Goal: Entertainment & Leisure: Consume media (video, audio)

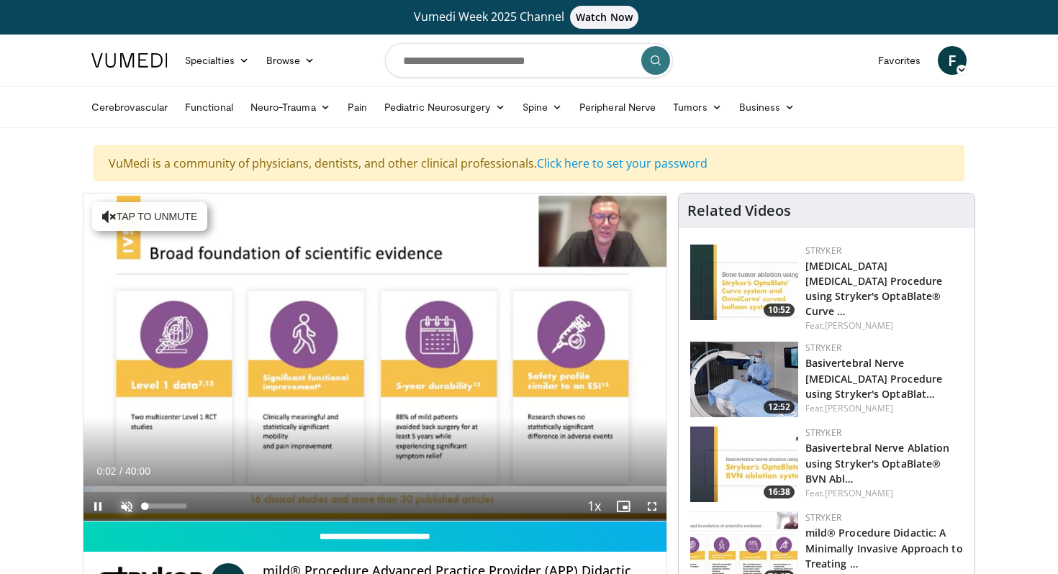
click at [124, 504] on span "Video Player" at bounding box center [126, 506] width 29 height 29
click at [165, 484] on div "Loaded : 0.00% 05:34 05:34" at bounding box center [374, 485] width 583 height 14
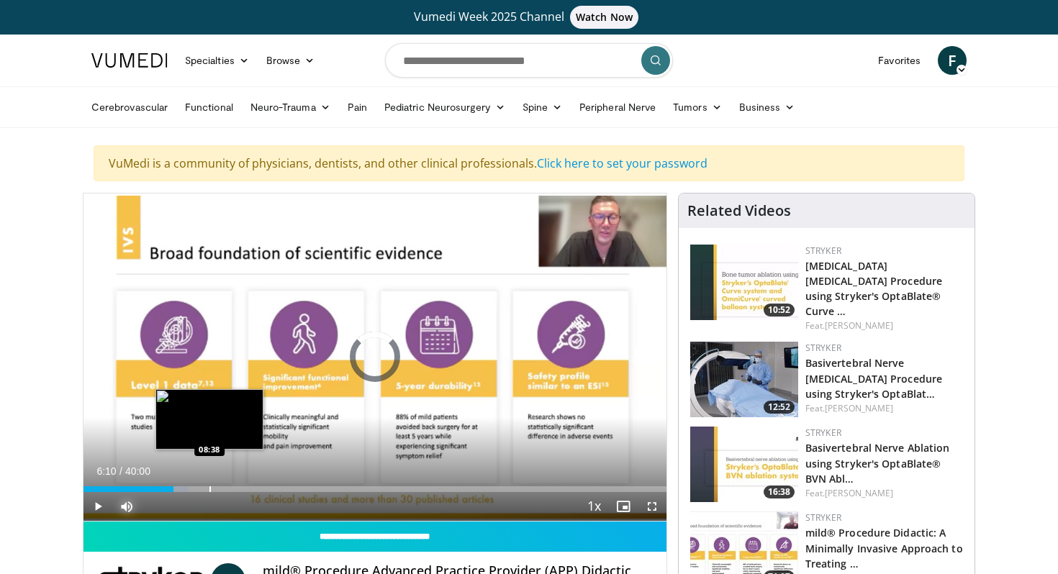
click at [209, 483] on div "Loaded : 17.93% 08:38 08:38" at bounding box center [374, 485] width 583 height 14
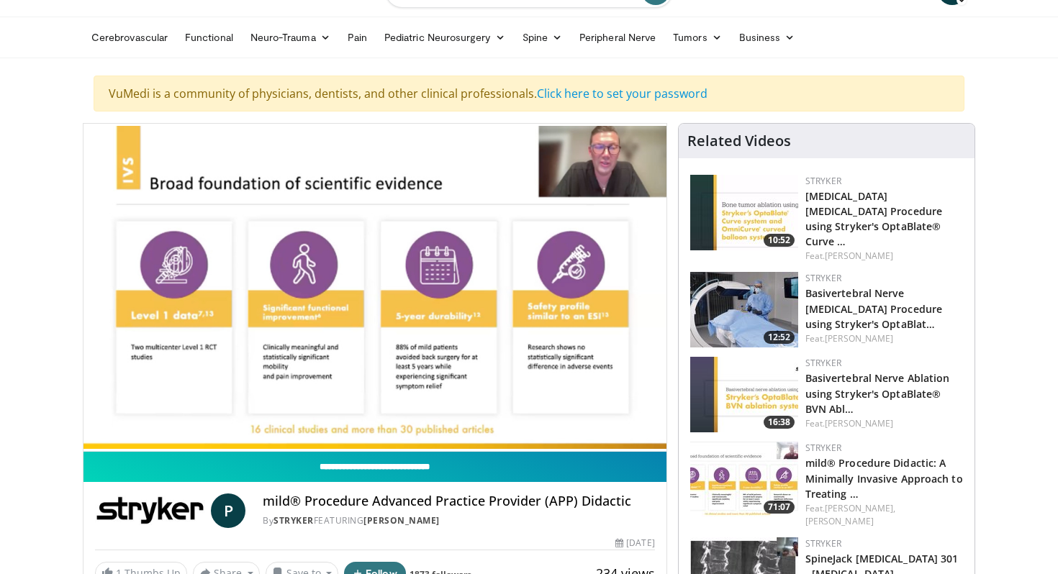
scroll to position [72, 0]
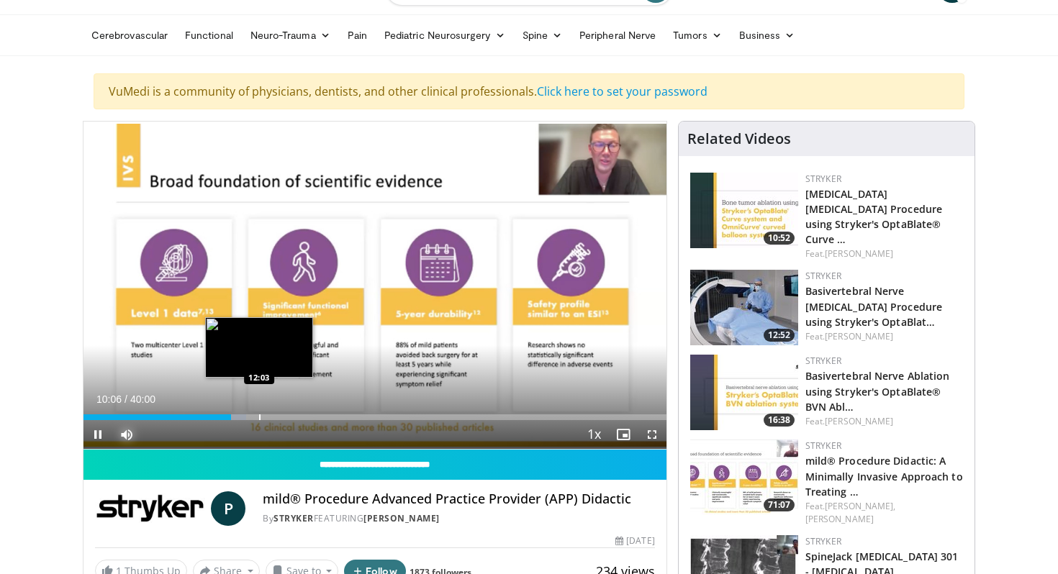
click at [258, 412] on div "Loaded : 27.94% 10:06 12:03" at bounding box center [374, 413] width 583 height 14
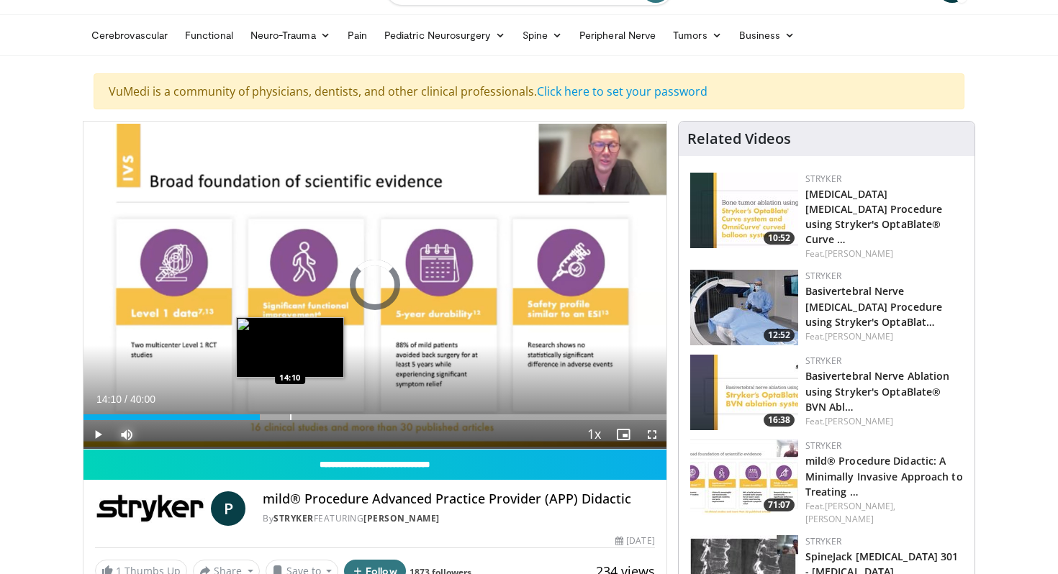
click at [290, 411] on div "Loaded : 0.00% 14:10 14:10" at bounding box center [374, 413] width 583 height 14
click at [311, 410] on div "Loaded : 0.00% 15:36 15:36" at bounding box center [374, 413] width 583 height 14
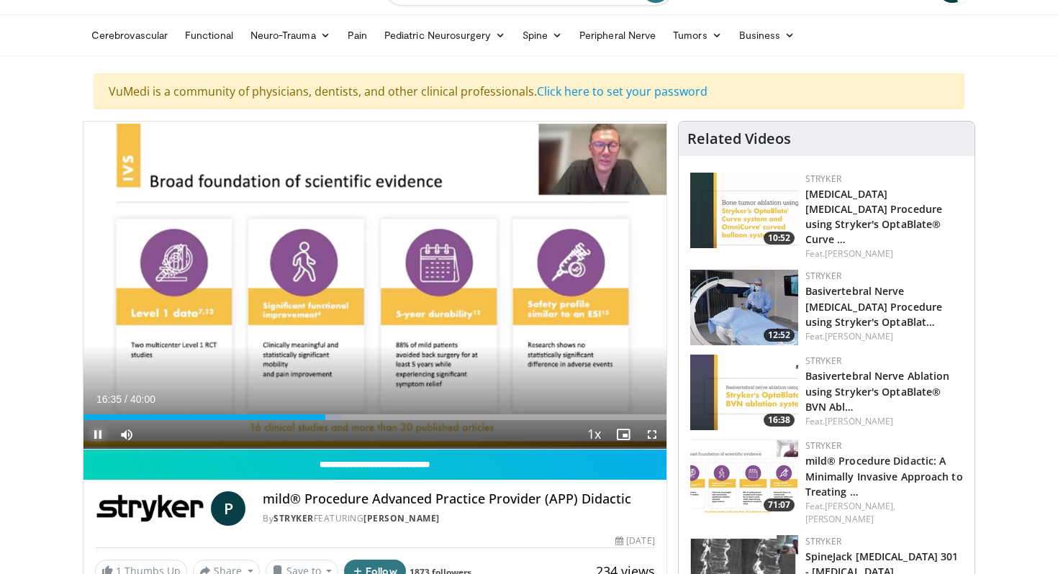
click at [97, 434] on span "Video Player" at bounding box center [97, 434] width 29 height 29
click at [97, 435] on span "Video Player" at bounding box center [97, 434] width 29 height 29
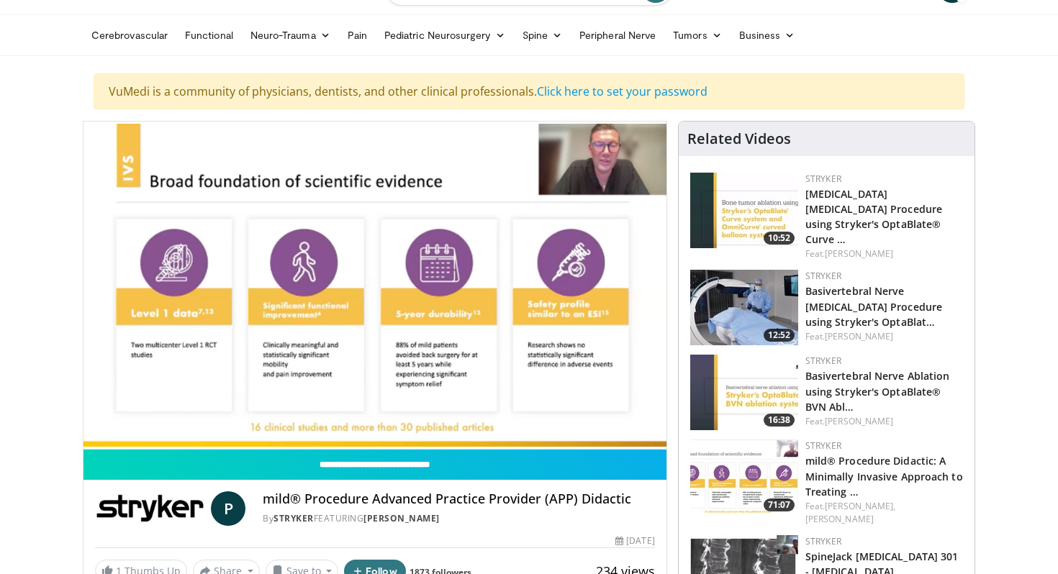
click at [380, 406] on div "10 seconds Tap to unmute" at bounding box center [374, 285] width 583 height 327
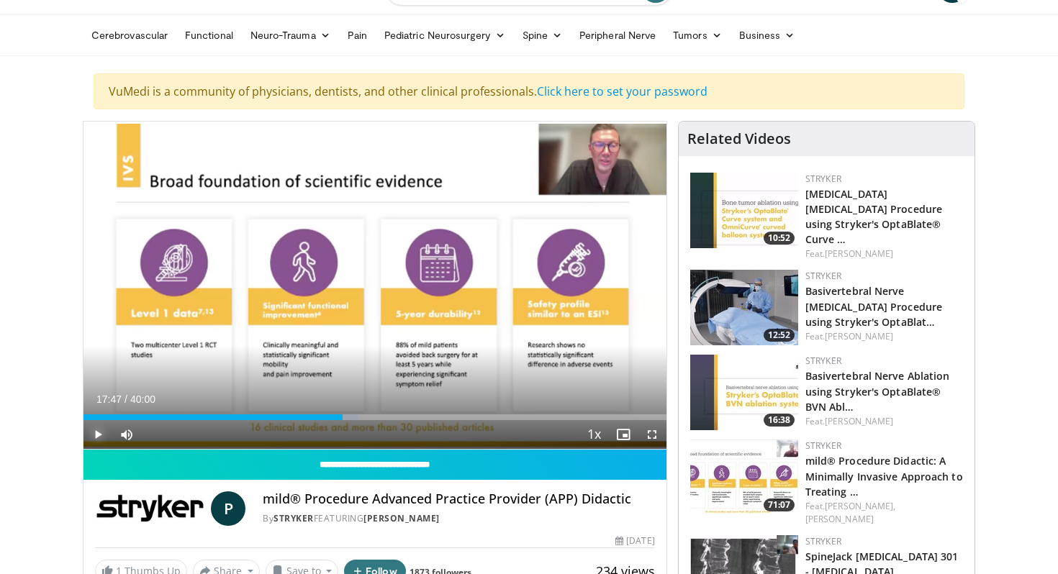
click at [94, 432] on span "Video Player" at bounding box center [97, 434] width 29 height 29
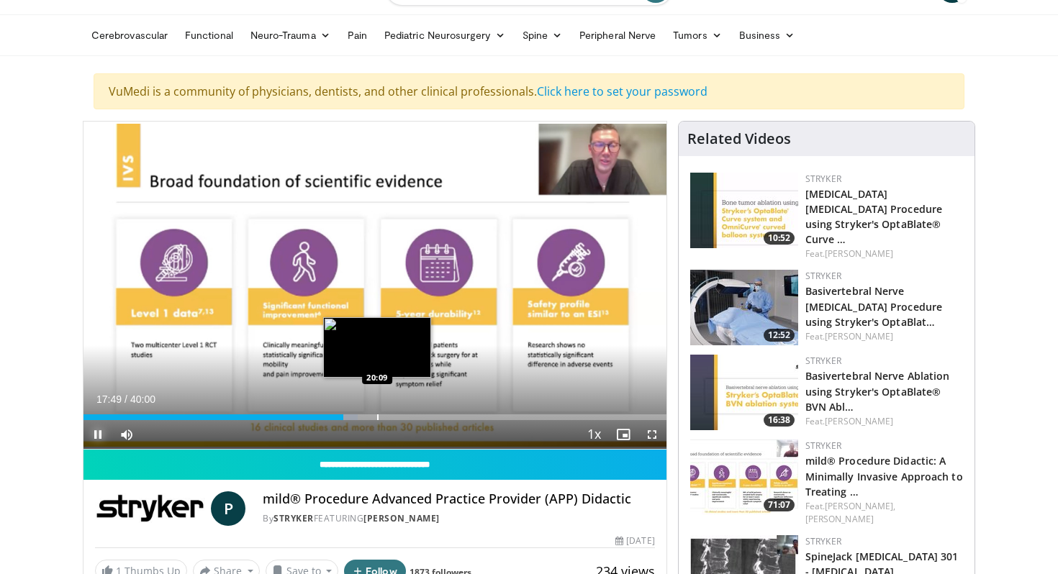
click at [377, 413] on div "Loaded : 47.11% 17:49 20:09" at bounding box center [374, 413] width 583 height 14
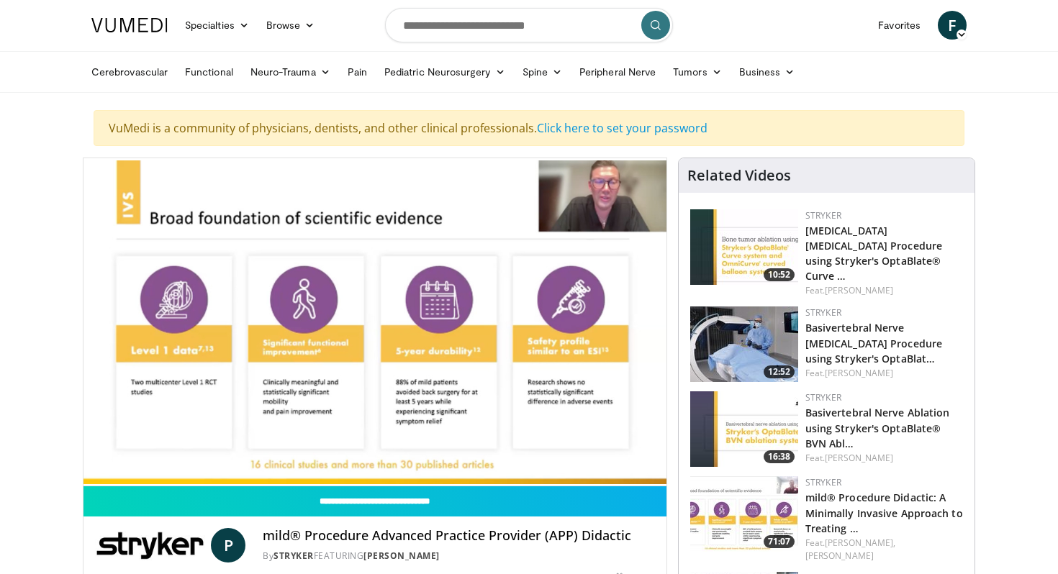
scroll to position [40, 0]
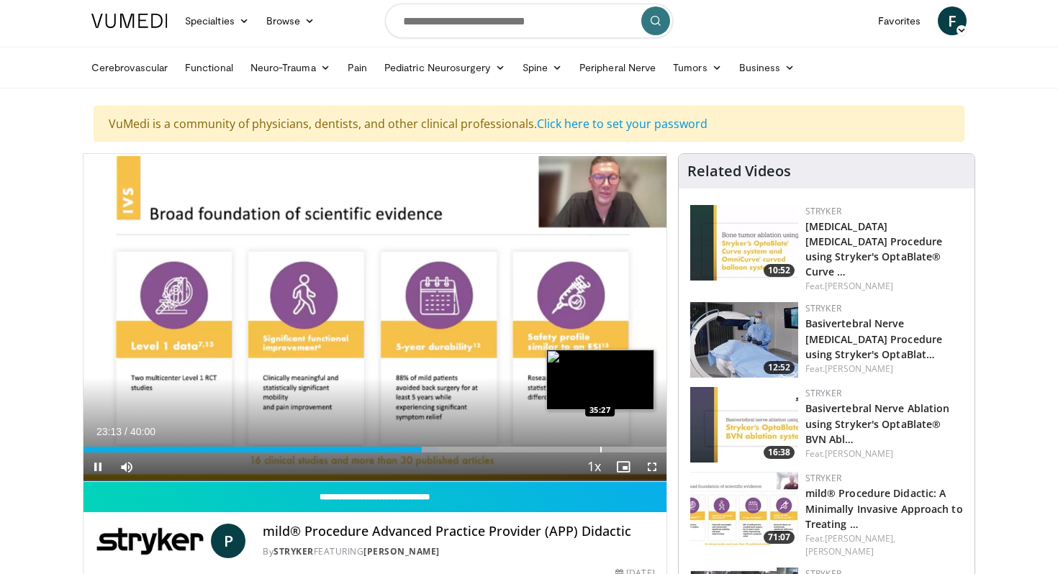
click at [599, 445] on video-js "**********" at bounding box center [374, 318] width 583 height 328
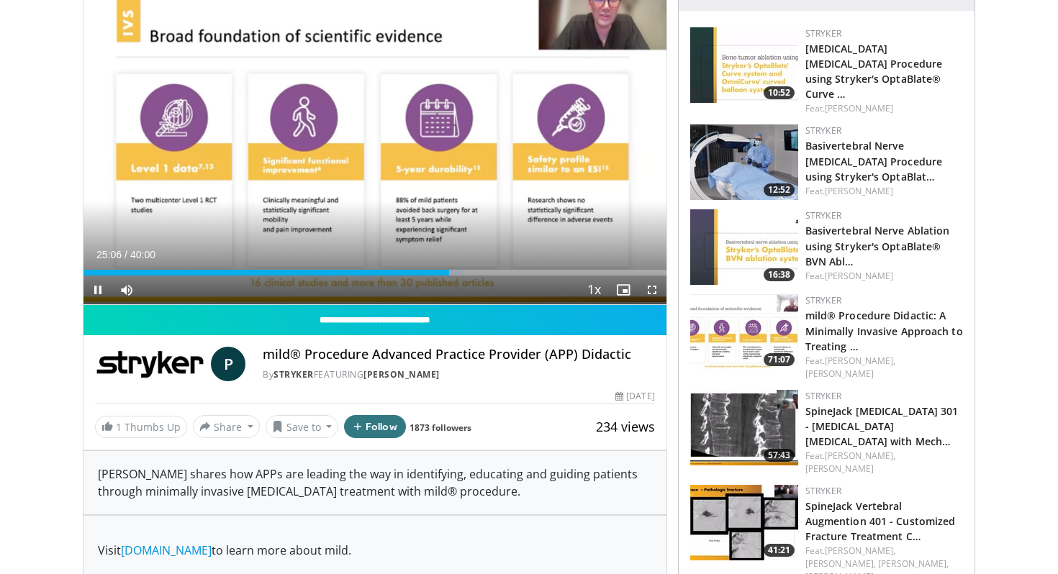
scroll to position [219, 0]
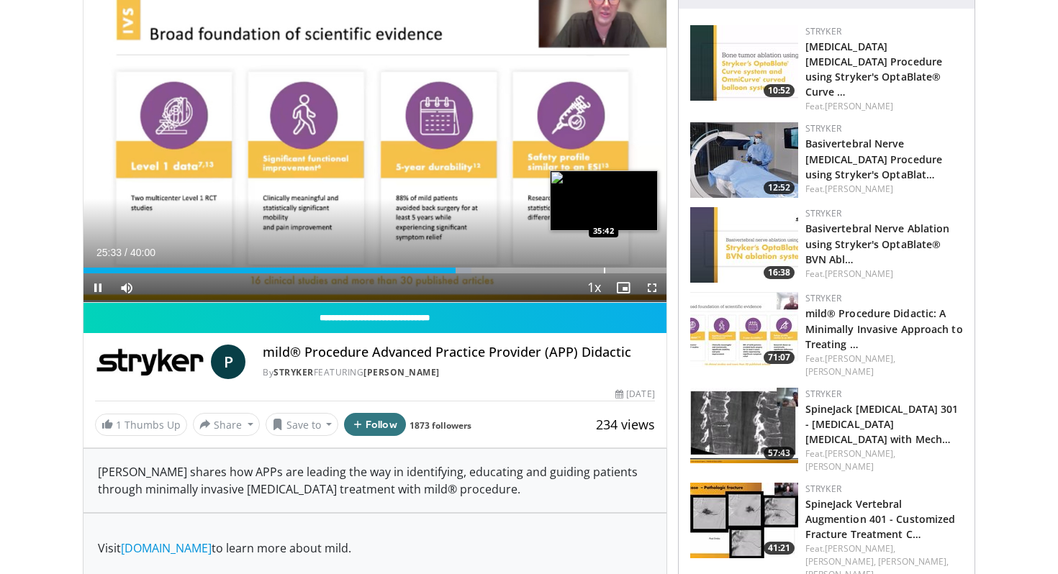
click at [604, 265] on video-js "**********" at bounding box center [374, 138] width 583 height 329
click at [604, 265] on div "Loaded : 66.53% 35:42 35:42" at bounding box center [374, 267] width 583 height 14
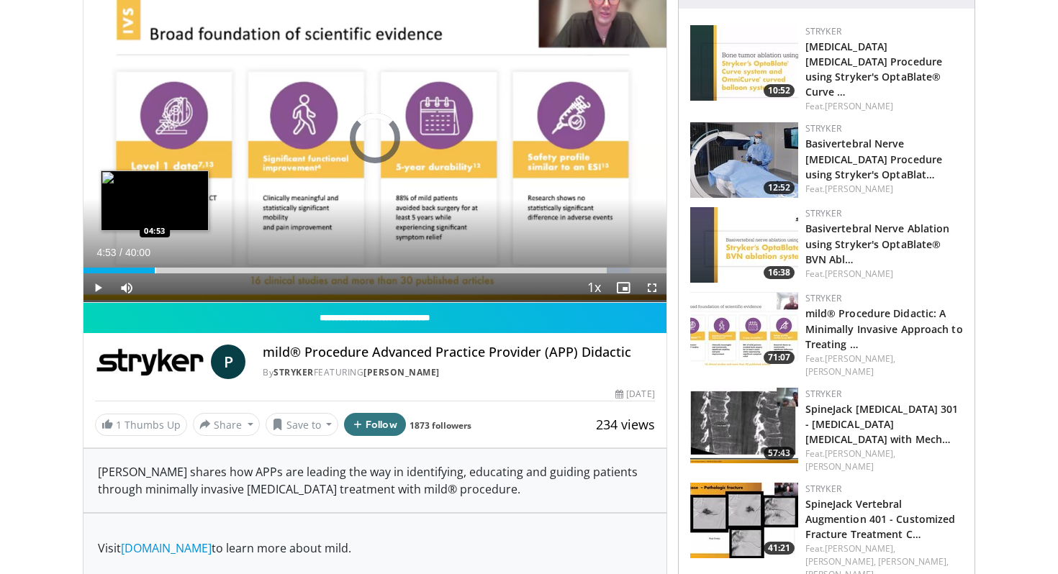
click at [155, 271] on div "Progress Bar" at bounding box center [155, 271] width 1 height 6
